Goal: Task Accomplishment & Management: Manage account settings

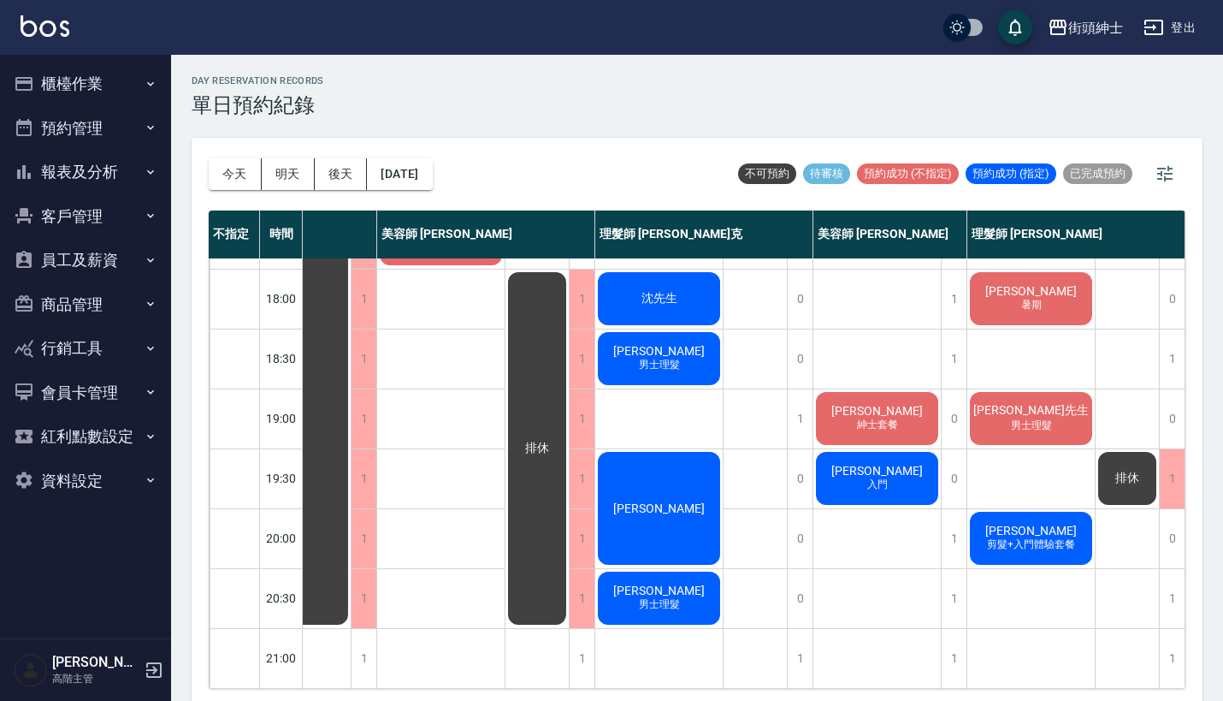
scroll to position [842, 87]
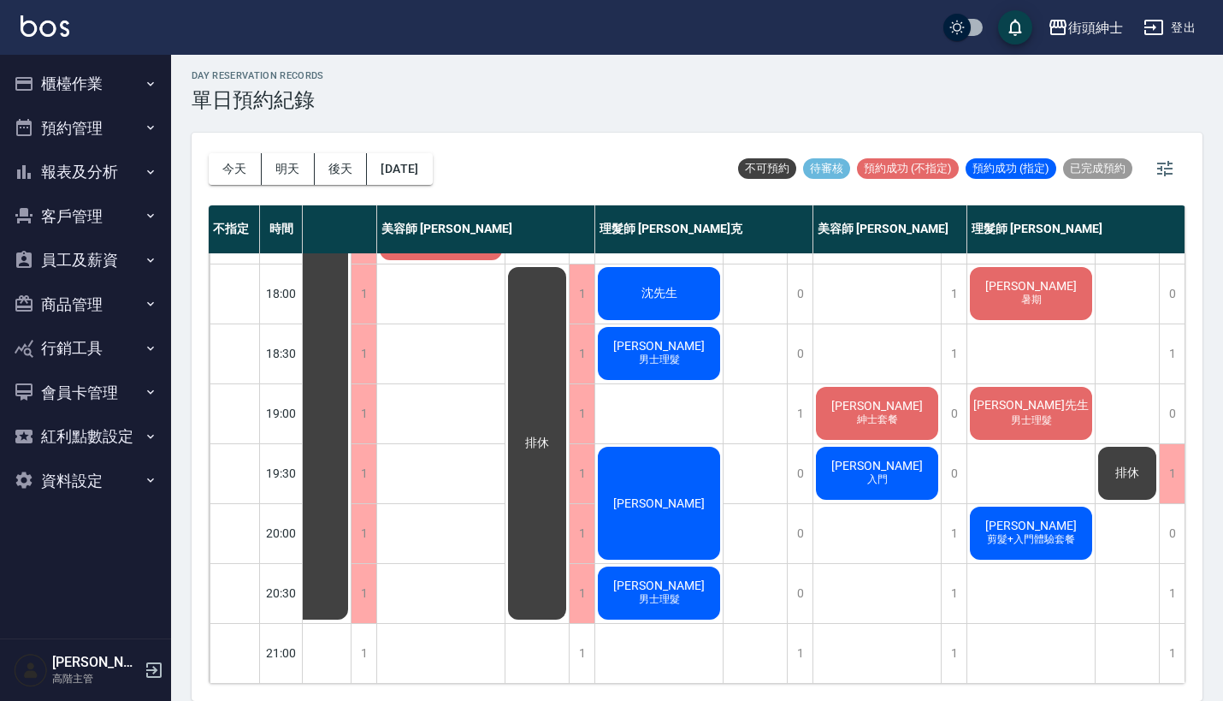
click at [857, 399] on span "[PERSON_NAME]" at bounding box center [877, 406] width 98 height 14
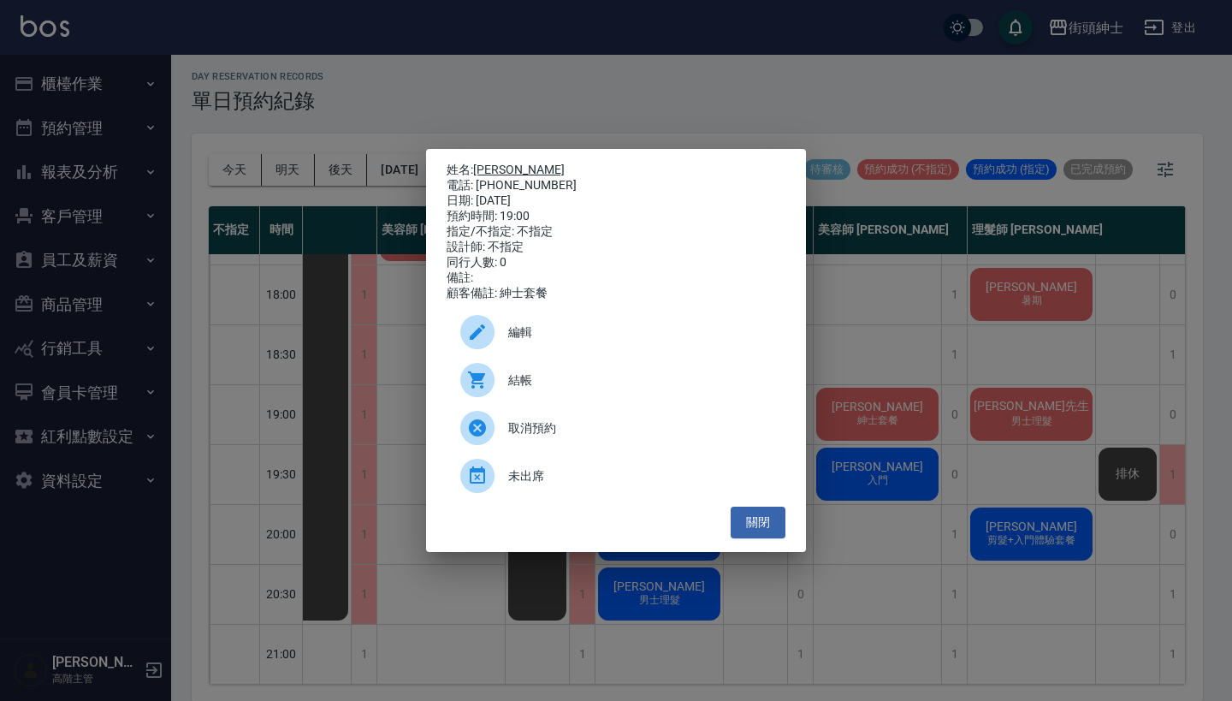
click at [488, 167] on link "[PERSON_NAME]" at bounding box center [519, 170] width 92 height 14
click at [511, 84] on div "姓名: 王普禾 電話: 0938471122 日期: 2025/09/23 預約時間: 19:00 指定/不指定: 不指定 設計師: 不指定 同行人數: 0 …" at bounding box center [616, 350] width 1232 height 701
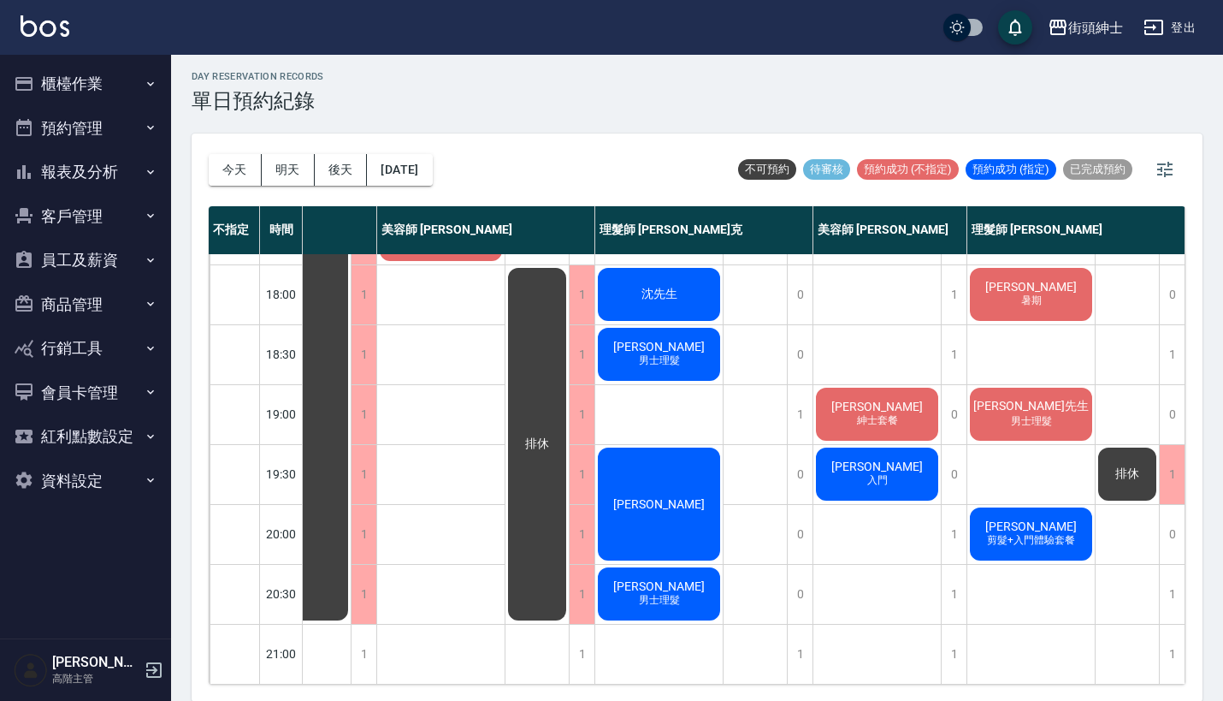
scroll to position [842, 84]
click at [854, 413] on span "紳士套餐" at bounding box center [878, 420] width 48 height 15
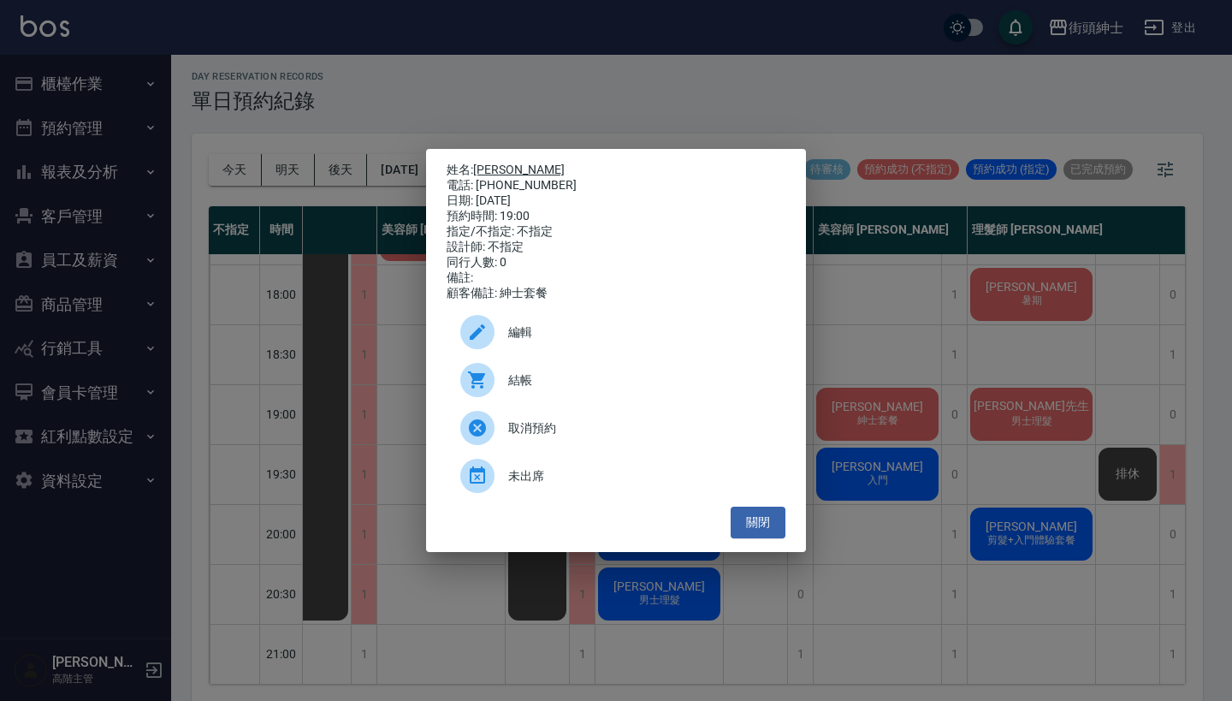
click at [486, 169] on link "[PERSON_NAME]" at bounding box center [519, 170] width 92 height 14
click at [866, 324] on div "姓名: 王普禾 電話: 0938471122 日期: 2025/09/23 預約時間: 19:00 指定/不指定: 不指定 設計師: 不指定 同行人數: 0 …" at bounding box center [616, 350] width 1232 height 701
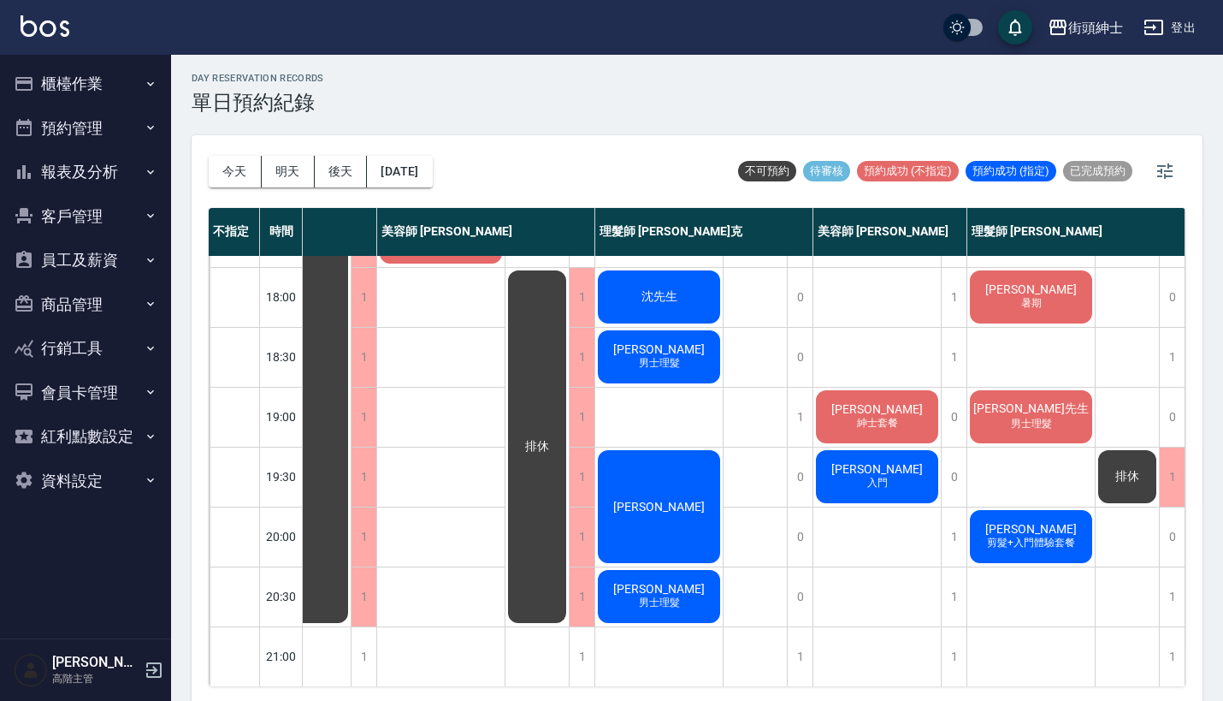
scroll to position [825, 88]
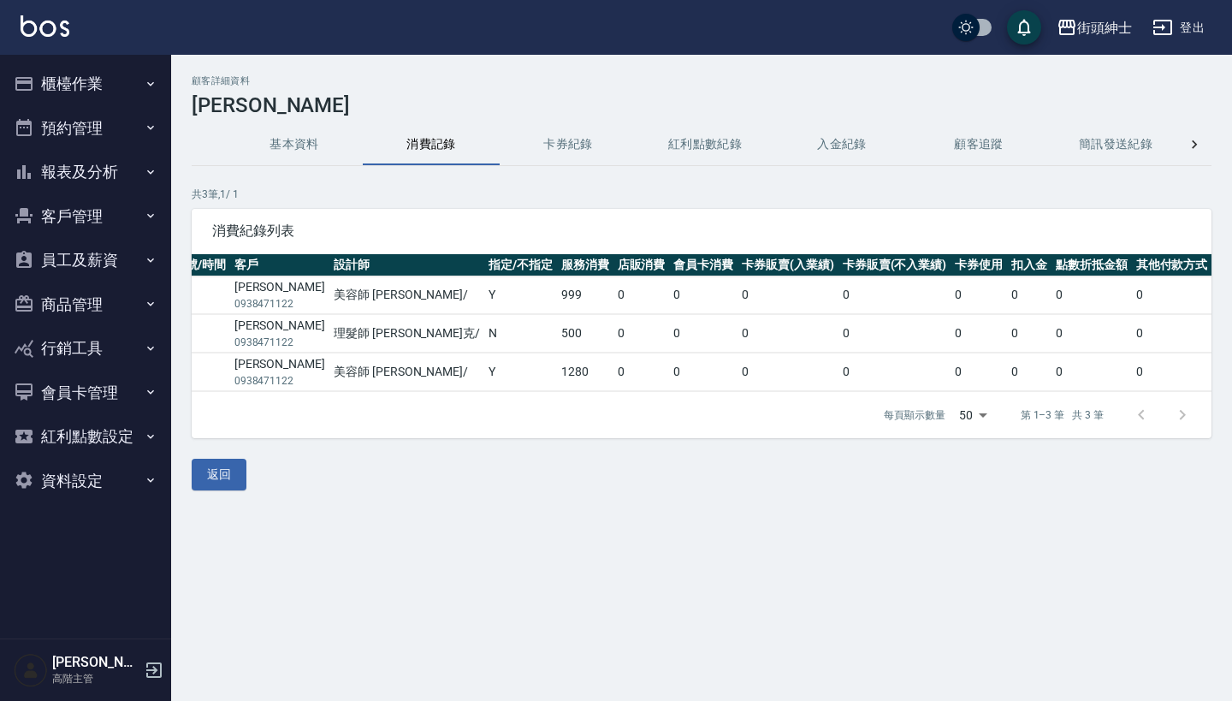
scroll to position [0, 143]
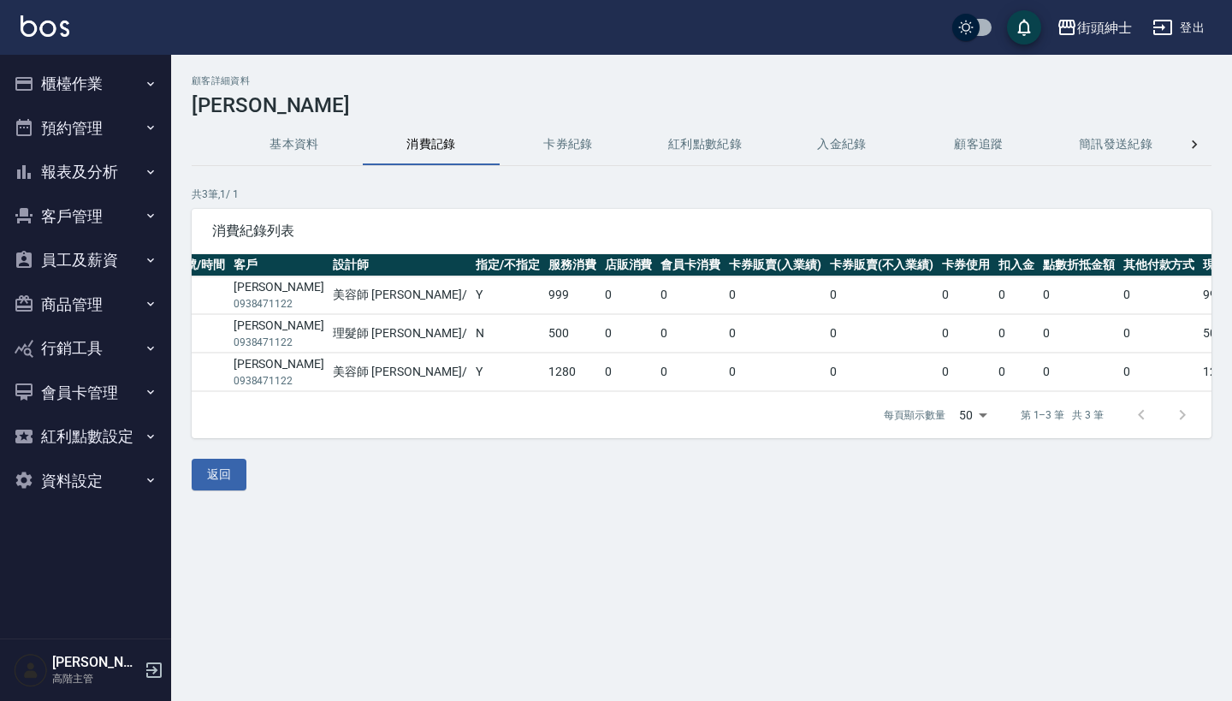
scroll to position [0, 143]
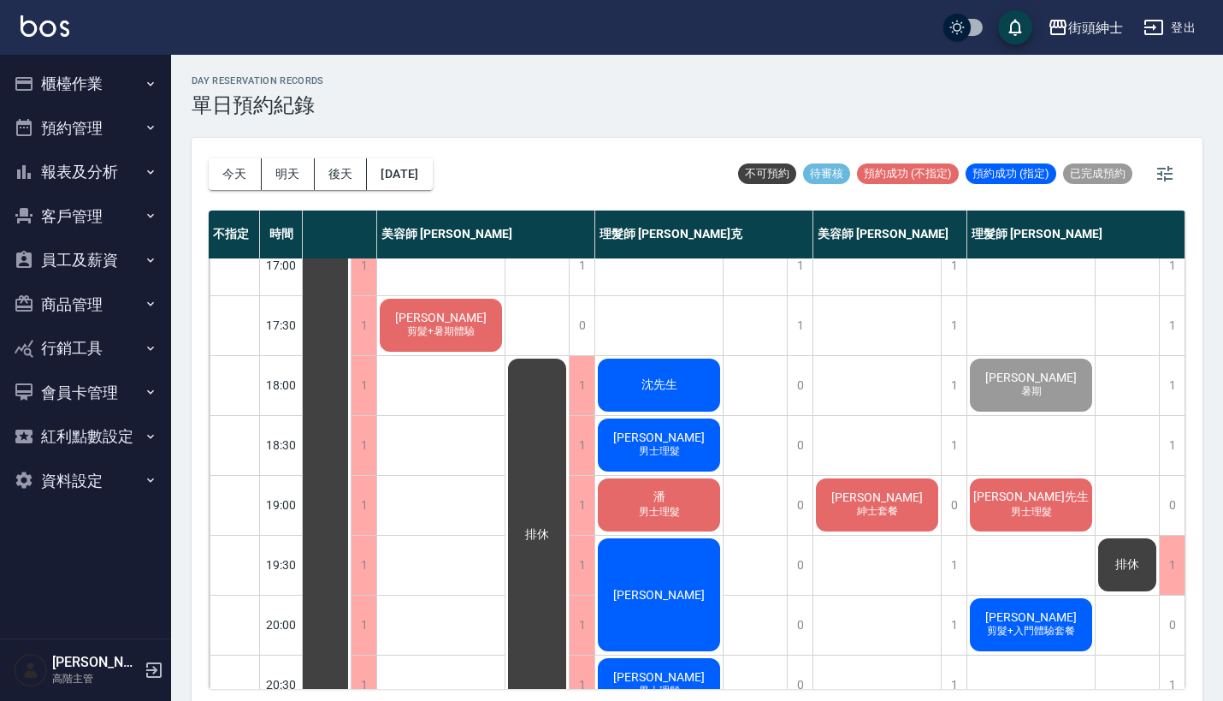
scroll to position [791, 87]
